Goal: Information Seeking & Learning: Check status

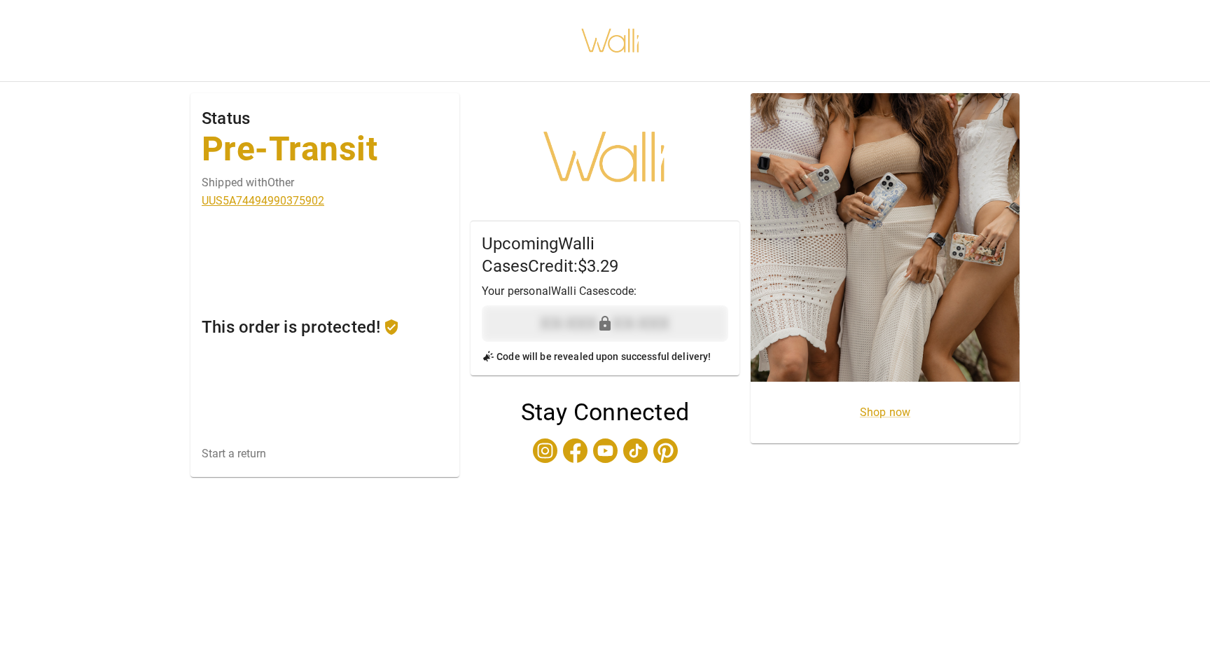
click at [282, 200] on link "UUS5A74494990375902" at bounding box center [325, 200] width 247 height 13
click at [261, 200] on link "UUS5A74494990375902" at bounding box center [325, 200] width 247 height 13
